Goal: Task Accomplishment & Management: Complete application form

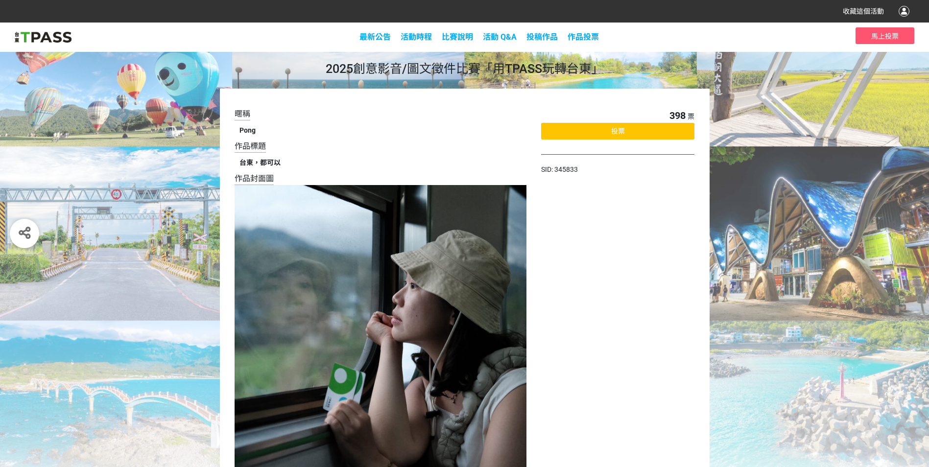
click at [628, 131] on div "投票" at bounding box center [617, 131] width 153 height 17
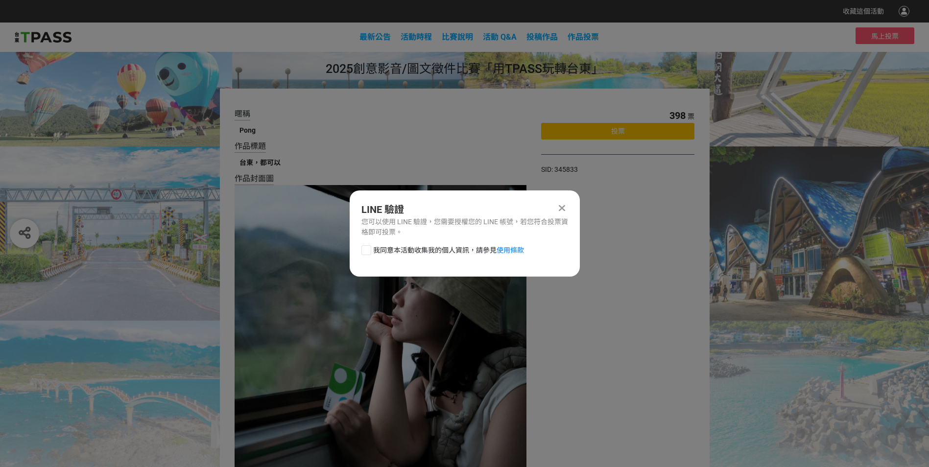
click at [369, 249] on div at bounding box center [367, 250] width 10 height 10
checkbox input "true"
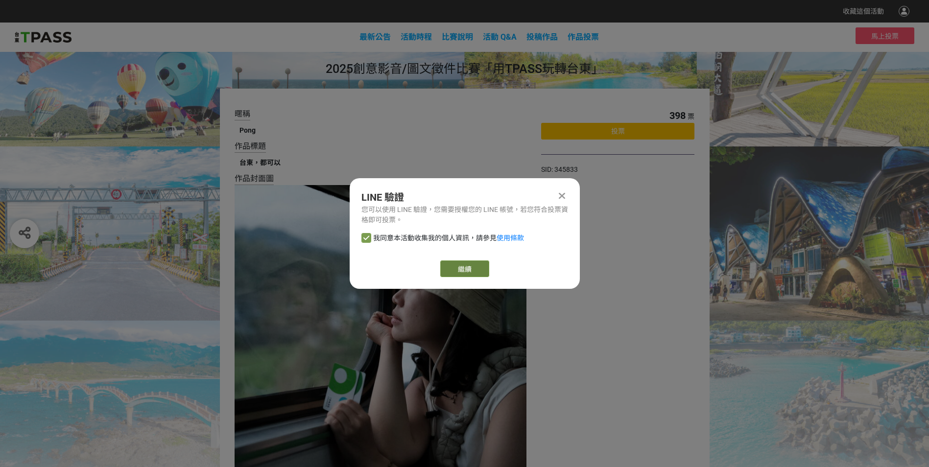
click at [477, 267] on link "繼續" at bounding box center [464, 269] width 49 height 17
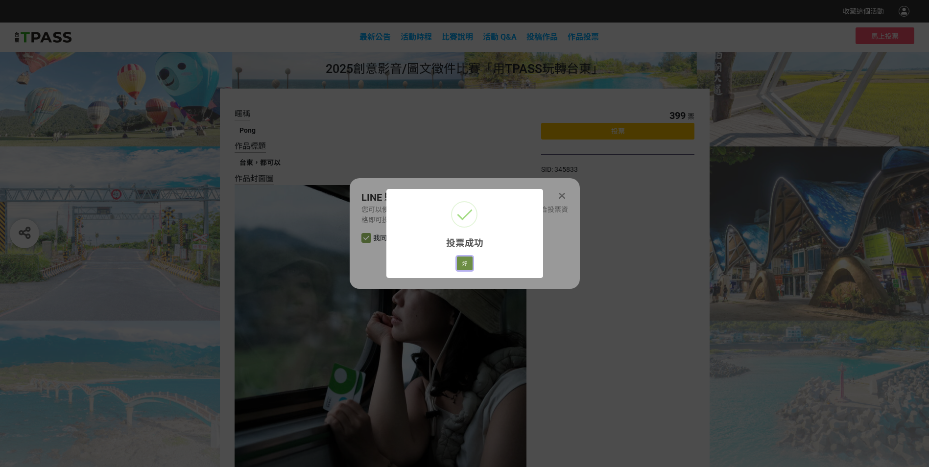
click at [462, 267] on button "好" at bounding box center [465, 264] width 16 height 14
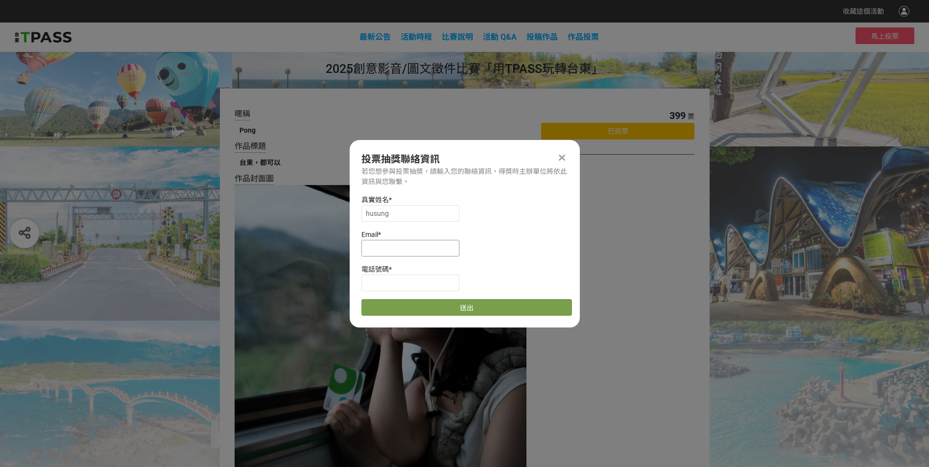
click at [414, 249] on input at bounding box center [411, 248] width 98 height 17
type input "ㄇ"
type input "[EMAIL_ADDRESS][DOMAIN_NAME]"
click at [379, 289] on input at bounding box center [411, 283] width 98 height 17
type input "0911886029"
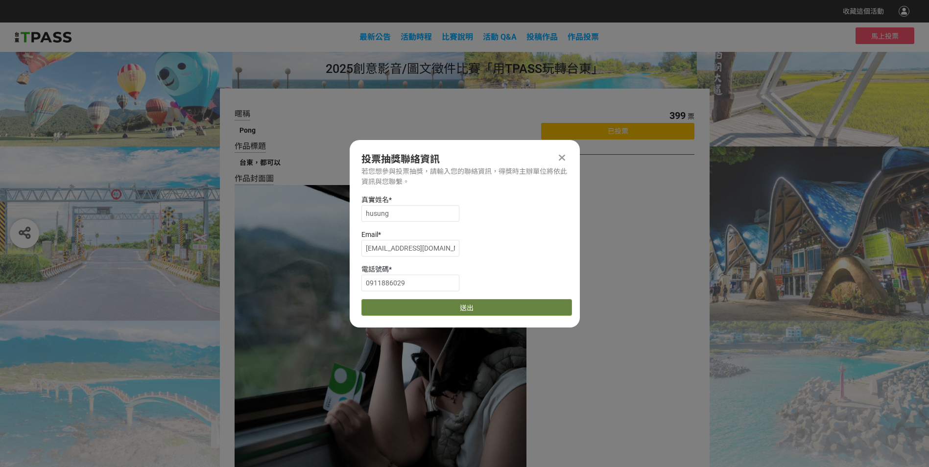
click at [469, 306] on button "送出" at bounding box center [467, 307] width 211 height 17
